Goal: Task Accomplishment & Management: Manage account settings

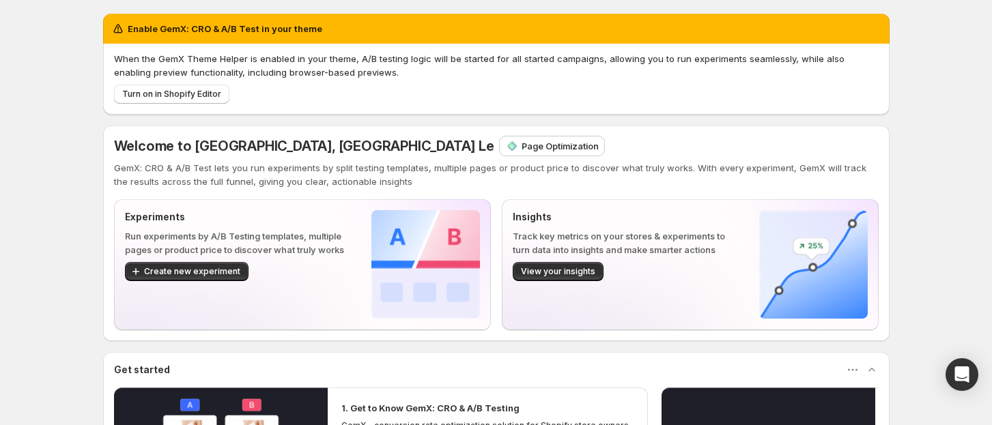
click at [521, 151] on p "Page Optimization" at bounding box center [559, 146] width 77 height 14
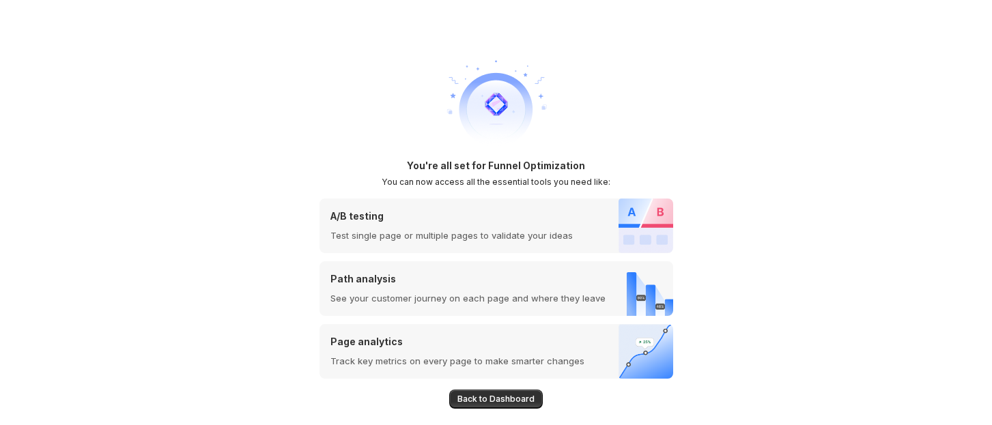
scroll to position [60, 0]
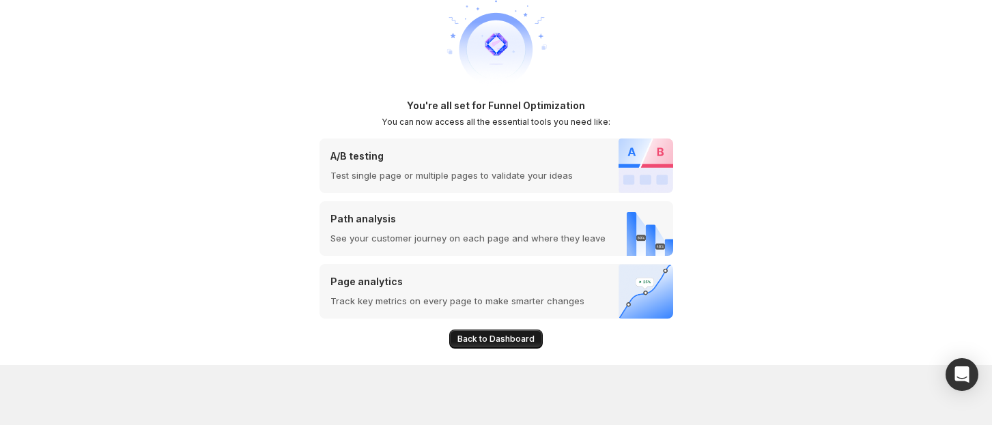
click at [506, 334] on button "Back to Dashboard" at bounding box center [495, 339] width 93 height 19
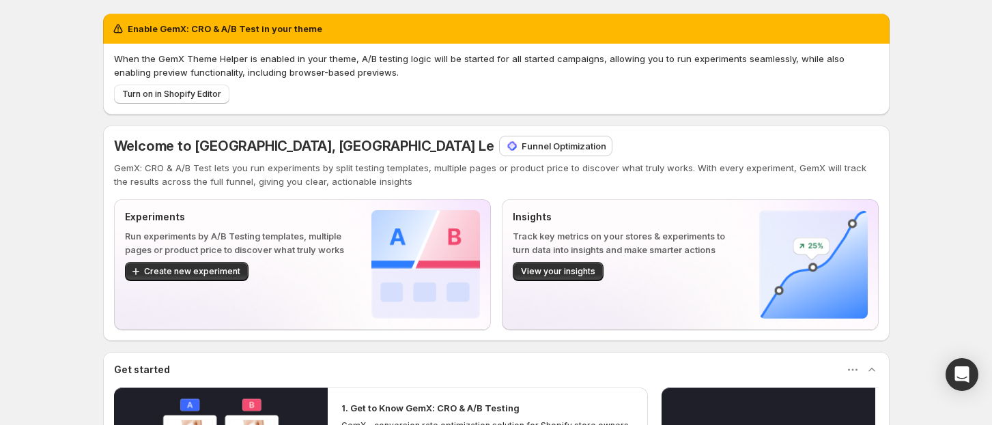
click at [404, 156] on div "Welcome to GemX, Russia Le Funnel Optimization GemX: CRO & A/B Test lets you ru…" at bounding box center [496, 162] width 764 height 52
click at [521, 148] on p "Funnel Optimization" at bounding box center [563, 146] width 85 height 14
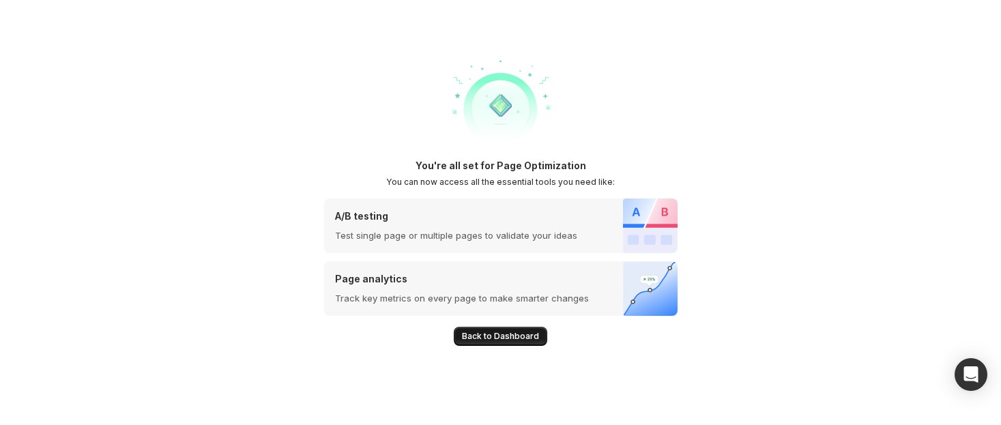
click at [511, 328] on button "Back to Dashboard" at bounding box center [500, 336] width 93 height 19
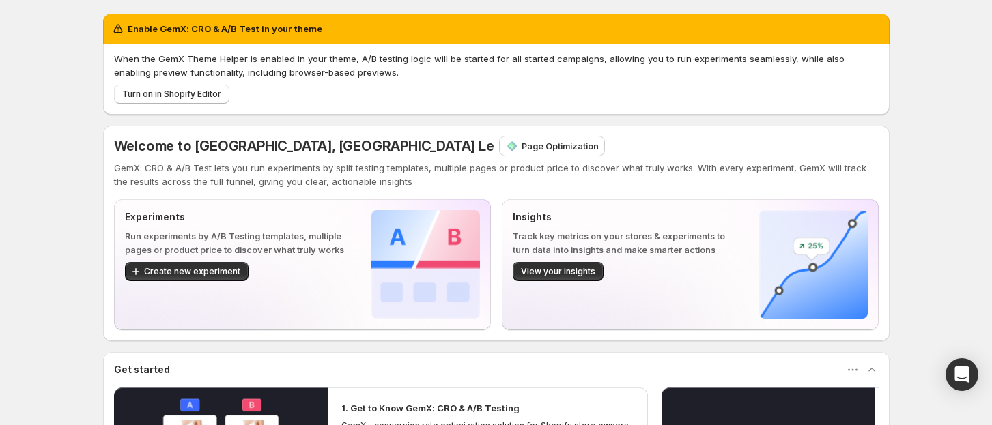
click at [521, 147] on p "Page Optimization" at bounding box center [559, 146] width 77 height 14
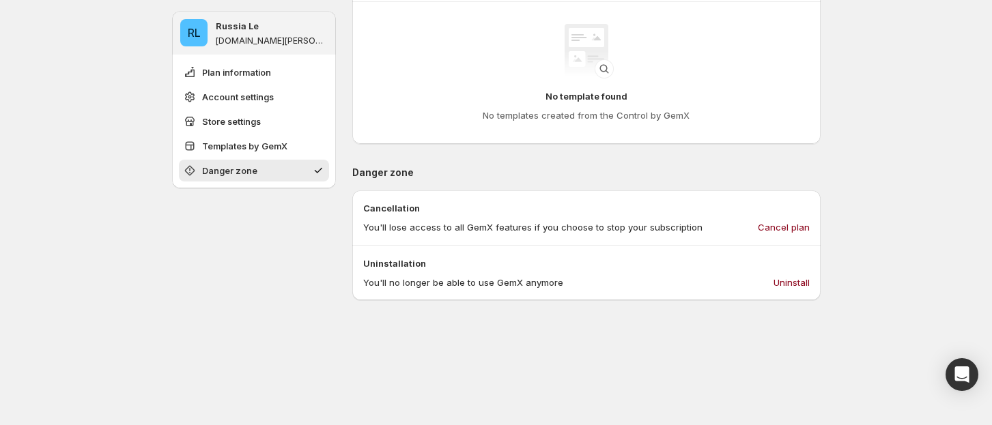
scroll to position [727, 0]
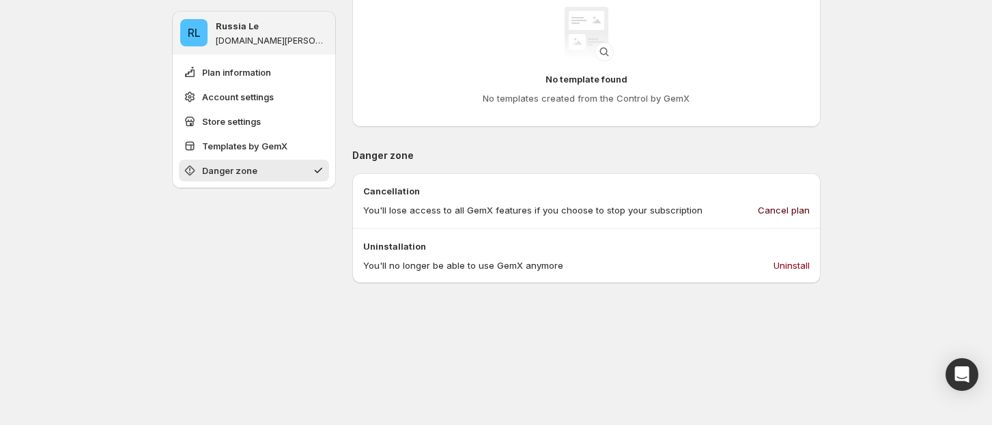
click at [797, 205] on span "Cancel plan" at bounding box center [783, 210] width 52 height 14
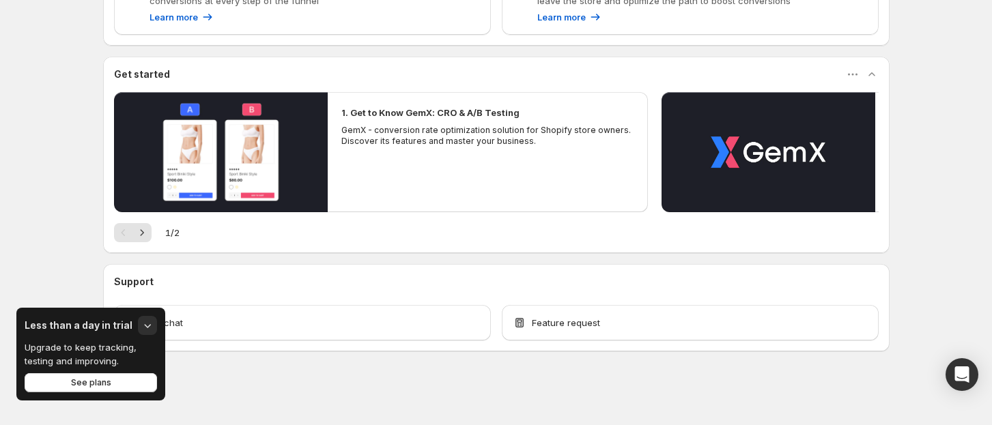
scroll to position [459, 0]
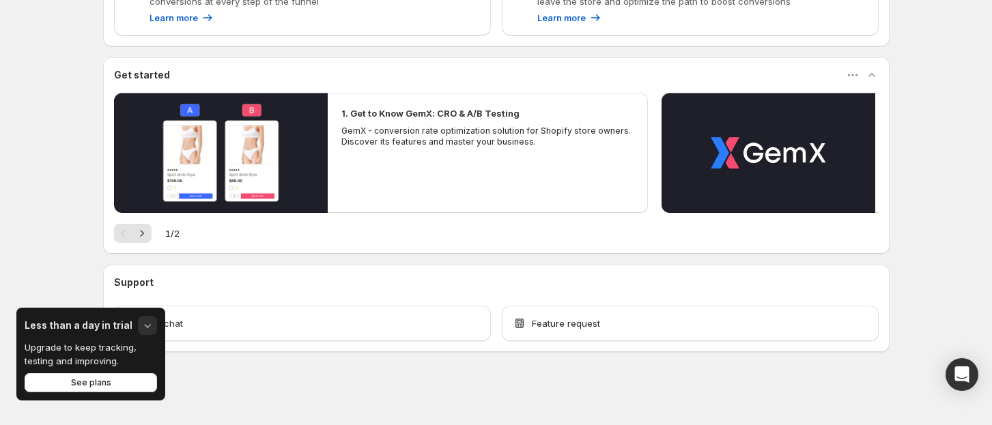
click at [145, 328] on icon "button" at bounding box center [148, 326] width 14 height 14
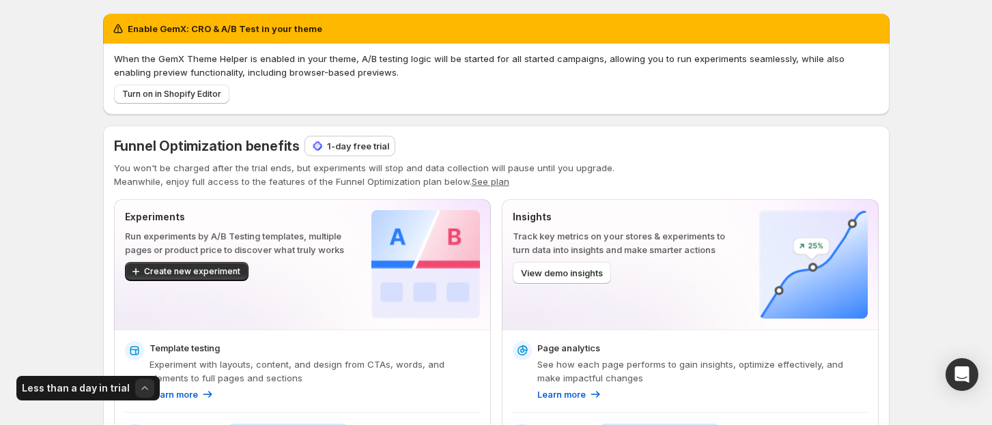
scroll to position [0, 0]
click at [356, 141] on p "1-day free trial" at bounding box center [358, 146] width 62 height 14
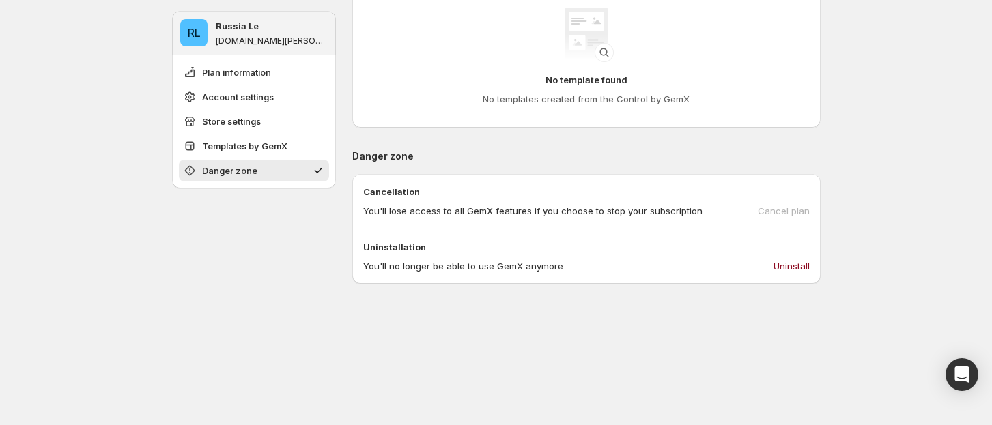
scroll to position [877, 0]
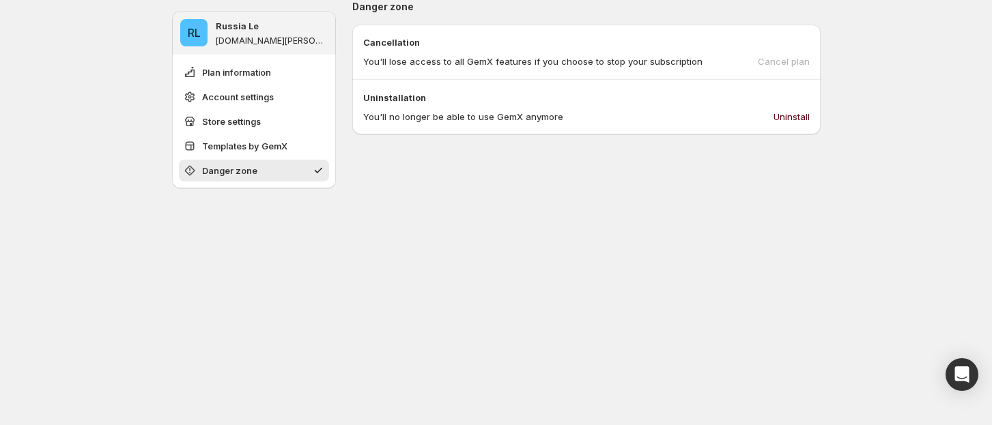
click at [804, 113] on span "Uninstall" at bounding box center [791, 117] width 36 height 14
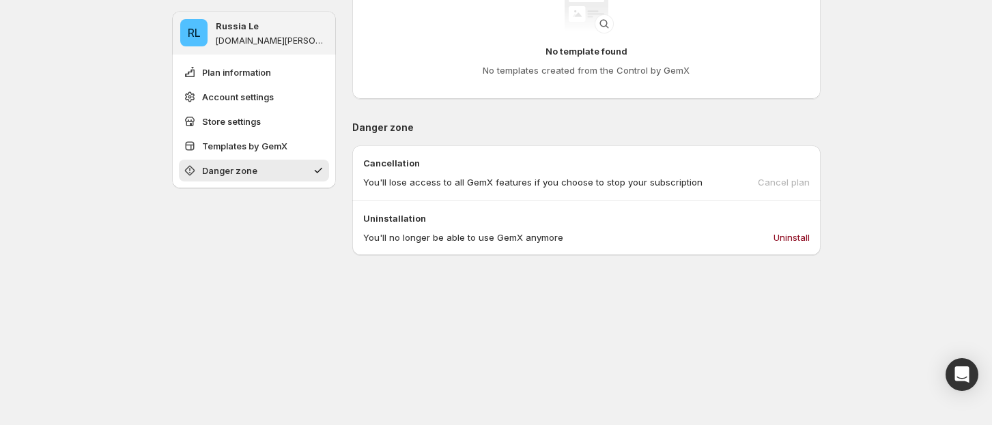
scroll to position [877, 0]
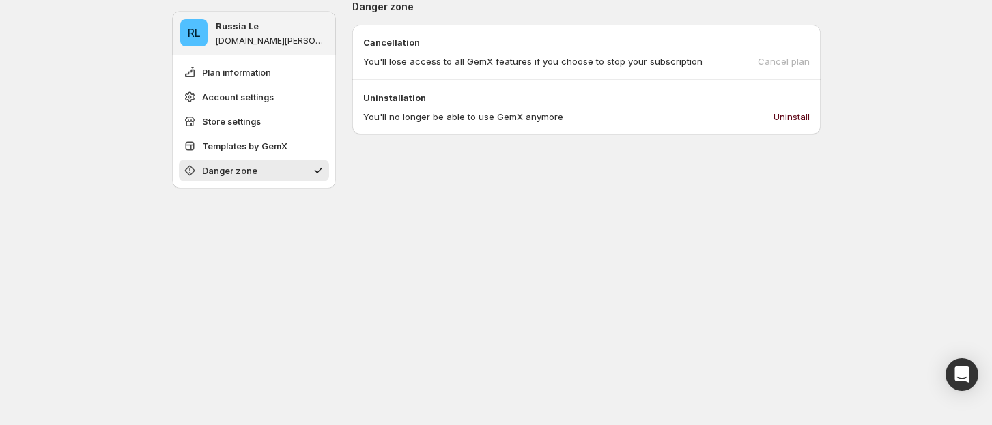
click at [803, 117] on span "Uninstall" at bounding box center [791, 117] width 36 height 14
